Goal: Navigation & Orientation: Find specific page/section

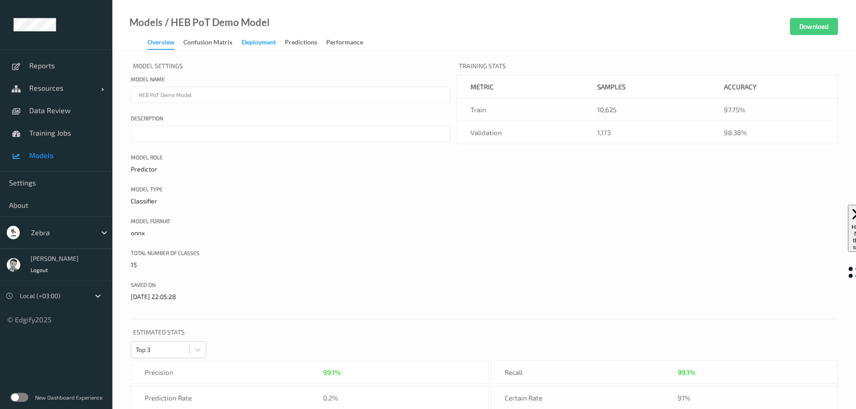
click at [258, 44] on div "Deployment" at bounding box center [259, 43] width 34 height 11
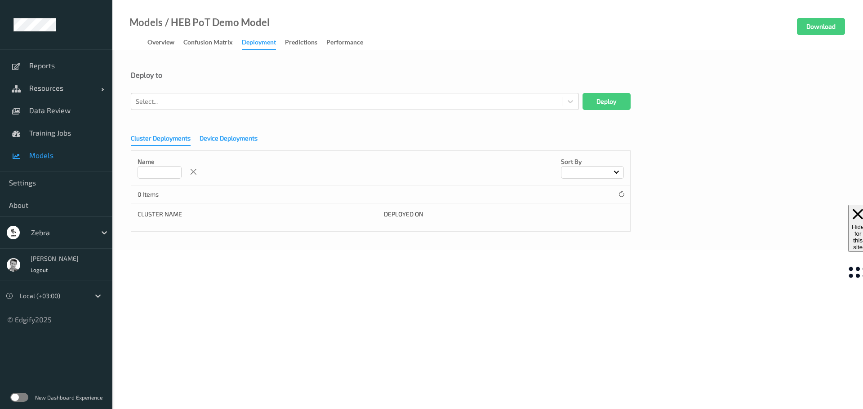
click at [231, 140] on div "Device Deployments" at bounding box center [229, 139] width 58 height 11
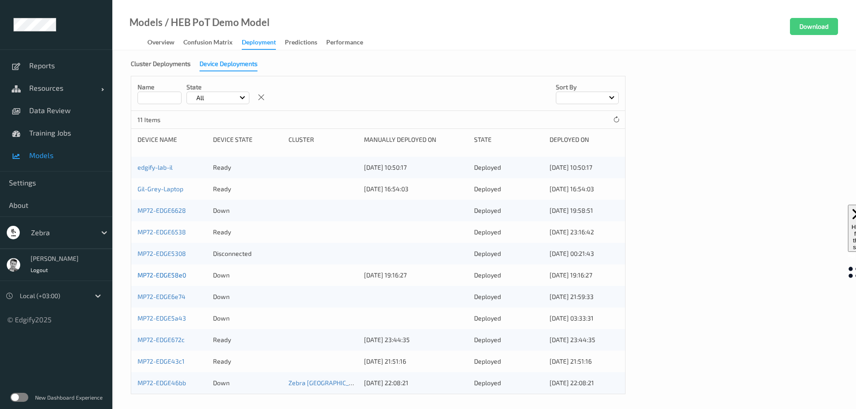
scroll to position [78, 0]
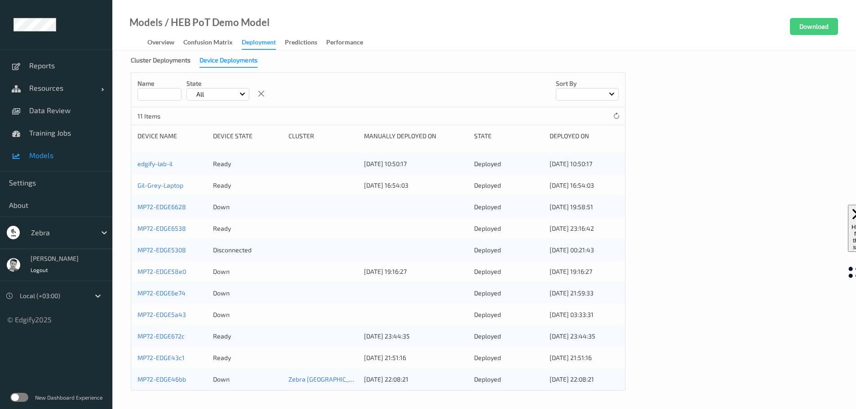
click at [212, 62] on div "Device Deployments" at bounding box center [229, 62] width 58 height 12
click at [170, 63] on div "Cluster Deployments" at bounding box center [161, 61] width 60 height 11
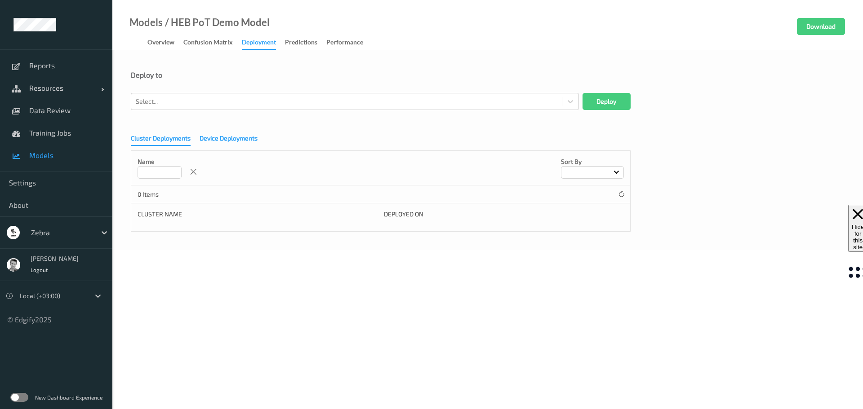
click at [222, 139] on div "Device Deployments" at bounding box center [229, 139] width 58 height 11
